Goal: Transaction & Acquisition: Purchase product/service

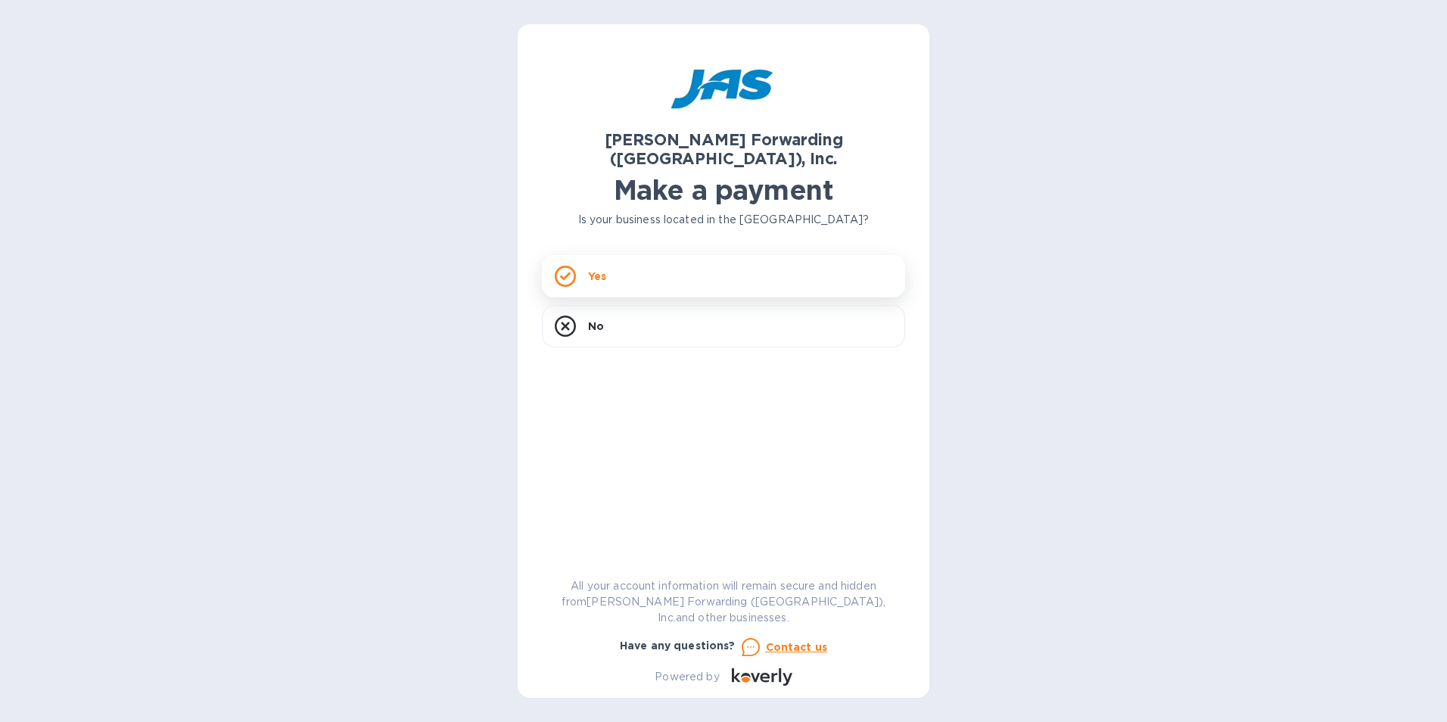
click at [596, 272] on div "Yes" at bounding box center [723, 276] width 363 height 42
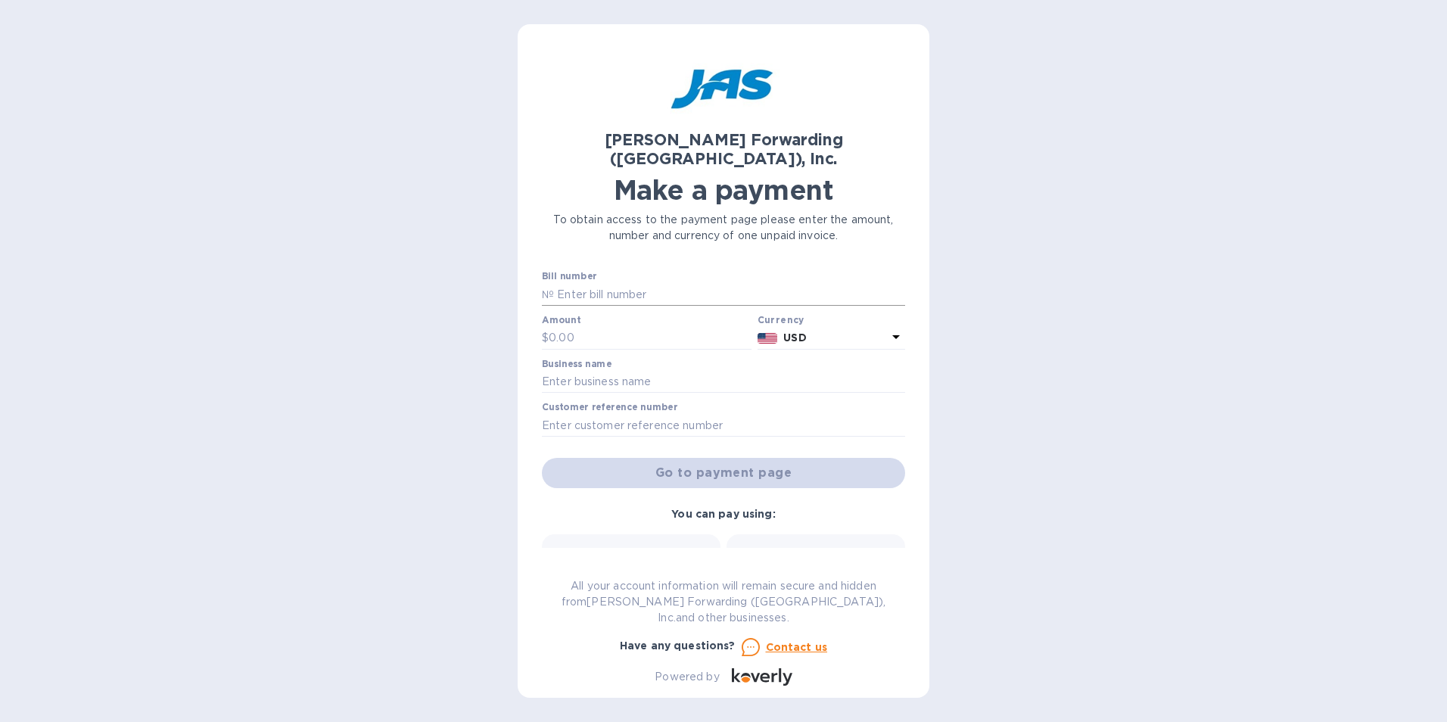
click at [627, 283] on input "text" at bounding box center [729, 294] width 351 height 23
type input "BNA503307299"
click at [611, 327] on input "text" at bounding box center [650, 338] width 203 height 23
drag, startPoint x: 607, startPoint y: 317, endPoint x: 294, endPoint y: 312, distance: 313.3
click at [306, 317] on div "[PERSON_NAME] Forwarding ([GEOGRAPHIC_DATA]), Inc. Make a payment To obtain acc…" at bounding box center [723, 361] width 1447 height 722
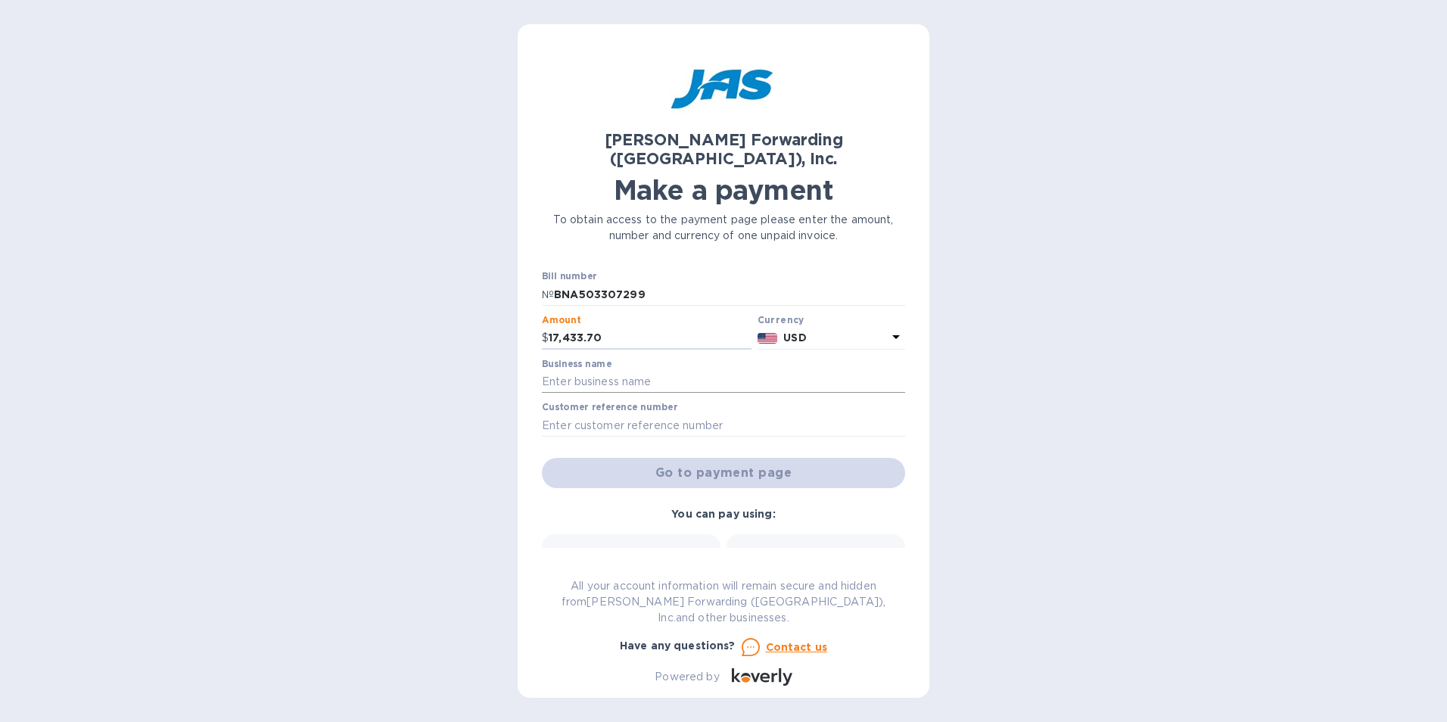
type input "17,433.70"
click at [555, 371] on input "text" at bounding box center [723, 382] width 363 height 23
type input "[PERSON_NAME] Manufacturing"
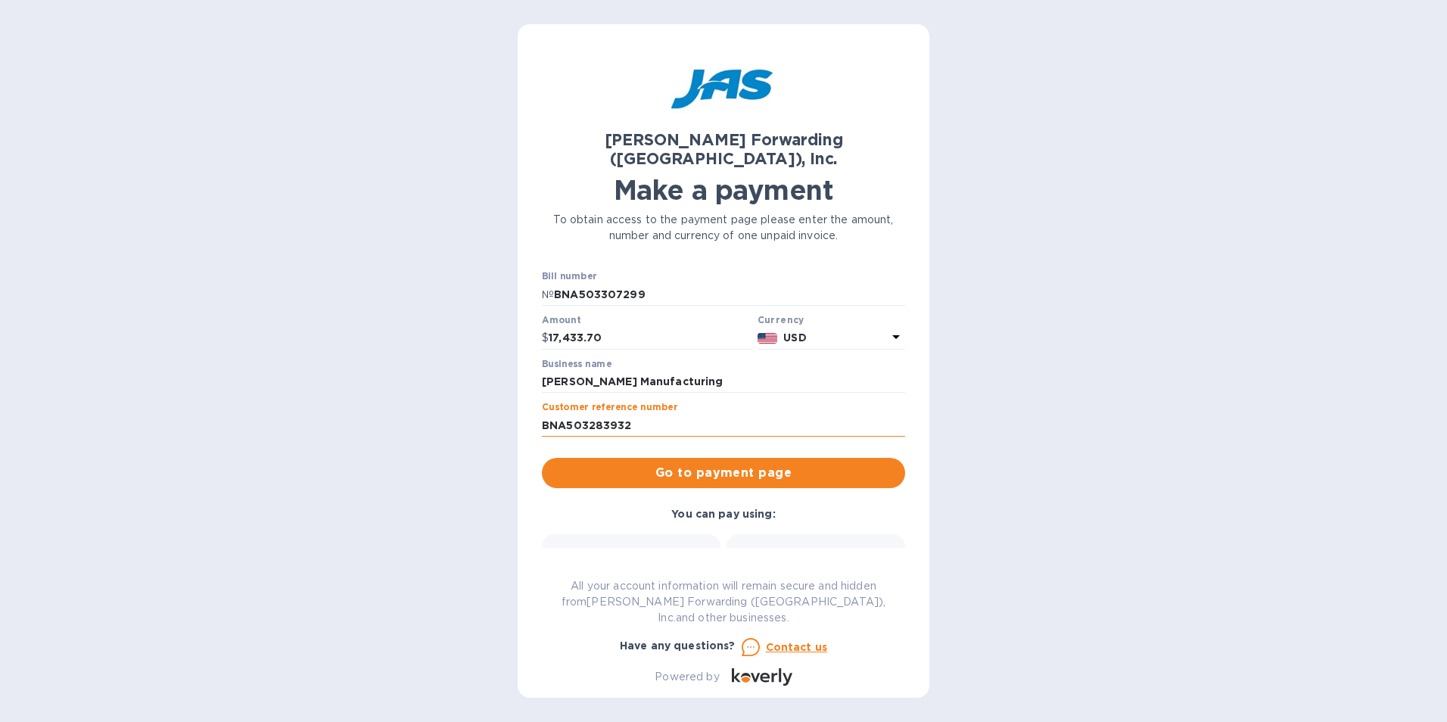
drag, startPoint x: 645, startPoint y: 406, endPoint x: 592, endPoint y: 407, distance: 53.0
click at [592, 414] on input "BNA503283932" at bounding box center [723, 425] width 363 height 23
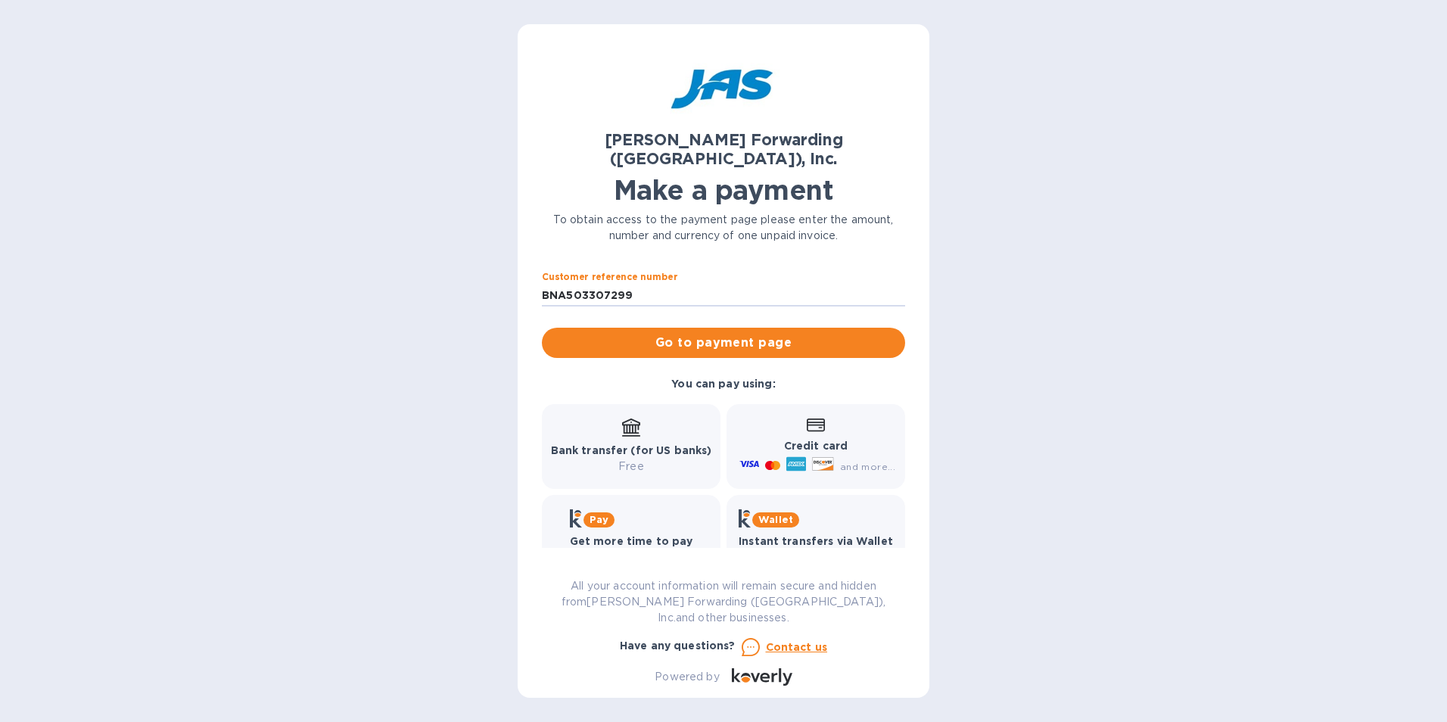
scroll to position [136, 0]
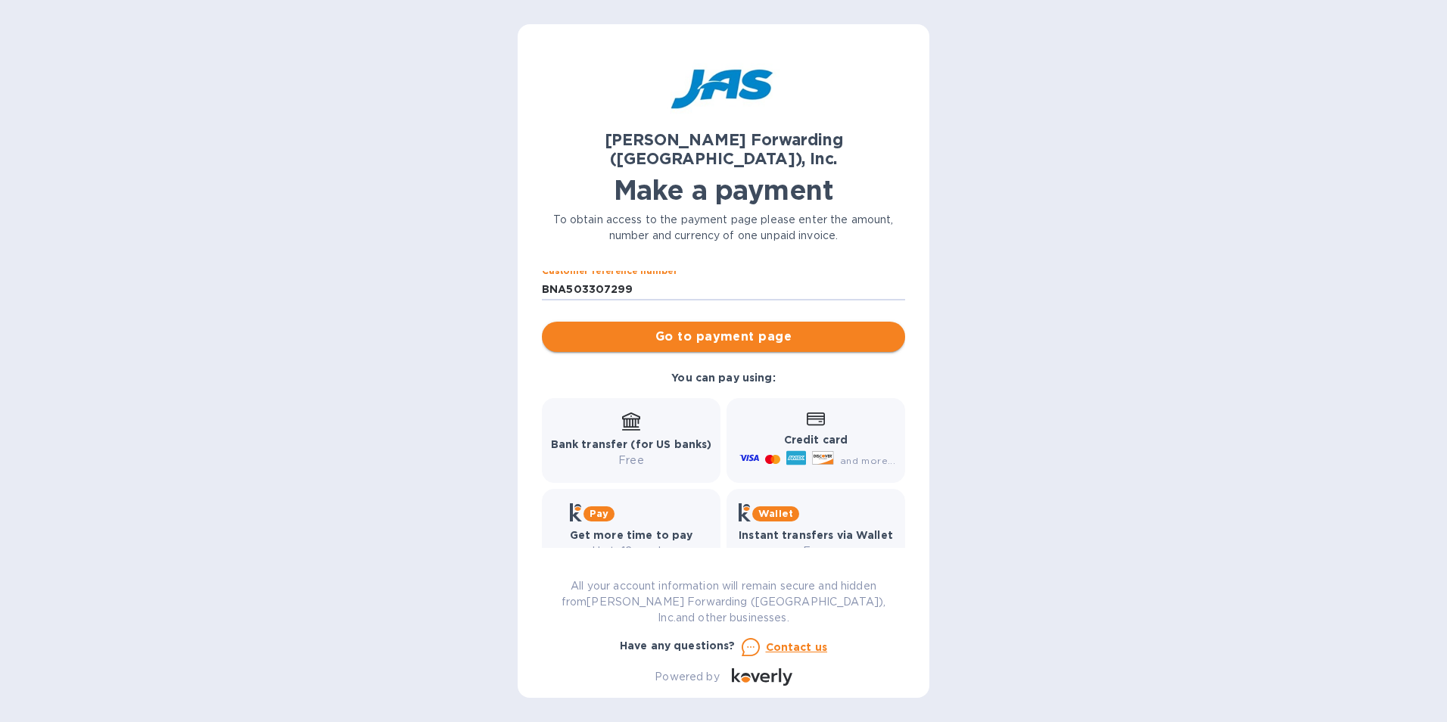
type input "BNA503307299"
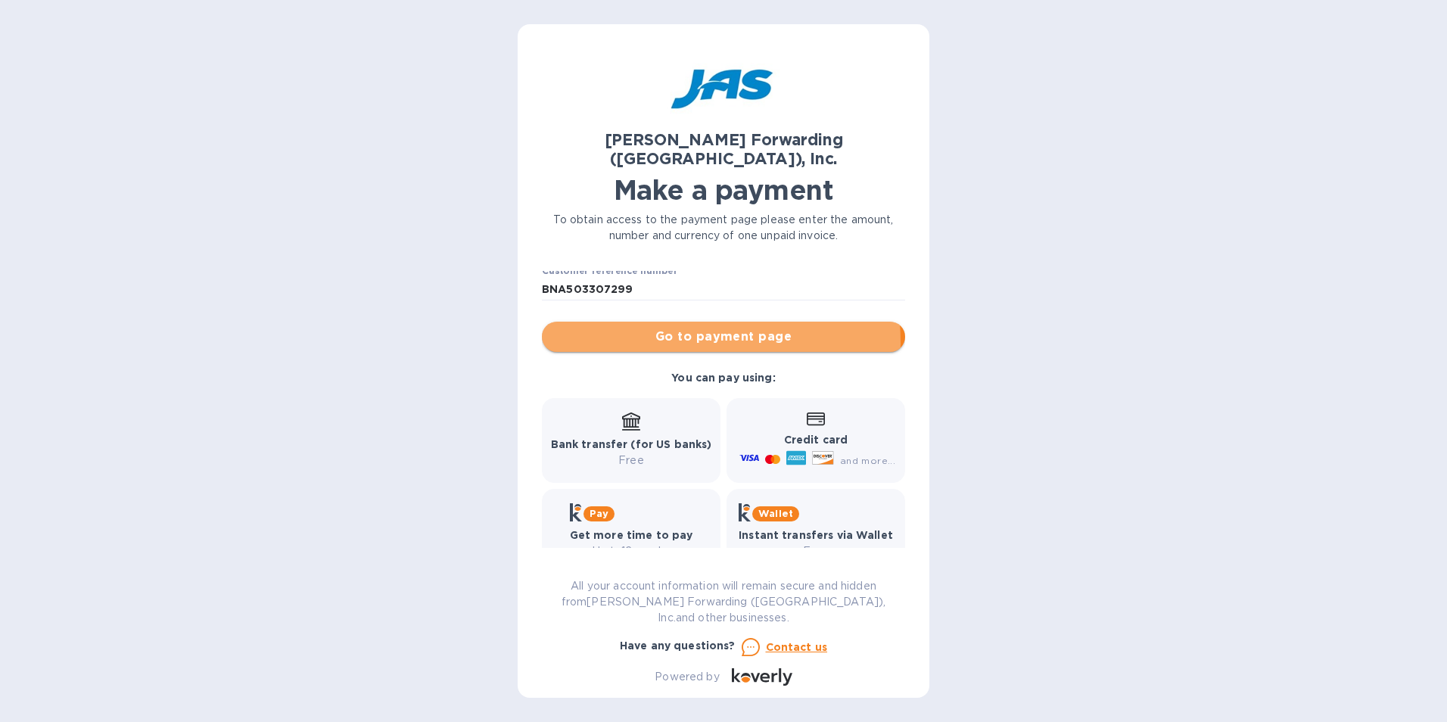
click at [660, 328] on span "Go to payment page" at bounding box center [723, 337] width 339 height 18
